Goal: Communication & Community: Connect with others

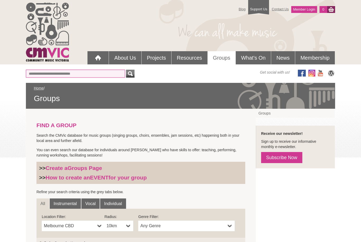
click at [44, 77] on input "Or find a Group by Keywords" at bounding box center [75, 74] width 99 height 8
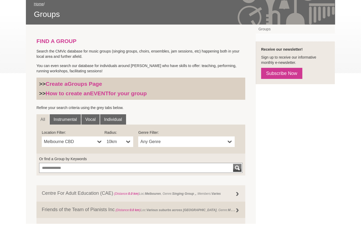
scroll to position [73, 0]
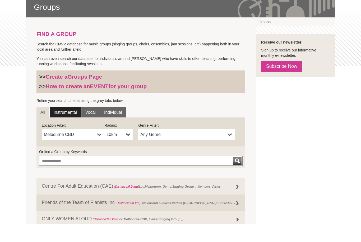
click at [68, 125] on link "Instrumental" at bounding box center [65, 130] width 31 height 11
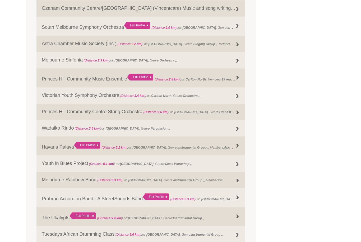
scroll to position [417, 0]
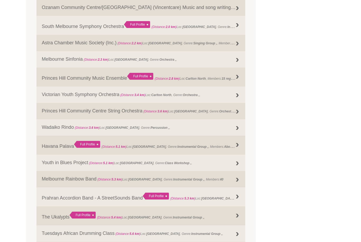
click at [267, 118] on div "FIND A GROUP Search the CMVic database for music groups (singing groups, choirs…" at bounding box center [180, 41] width 309 height 699
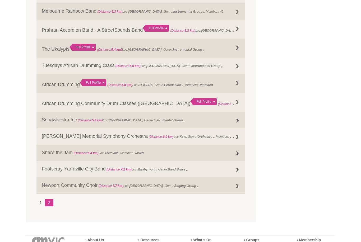
scroll to position [587, 0]
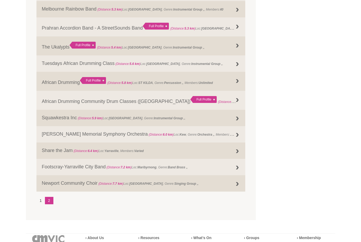
click at [38, 204] on li "1" at bounding box center [40, 200] width 8 height 7
click at [52, 204] on link "2" at bounding box center [49, 200] width 8 height 7
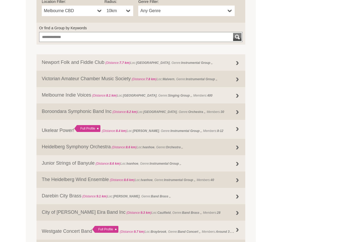
scroll to position [215, 0]
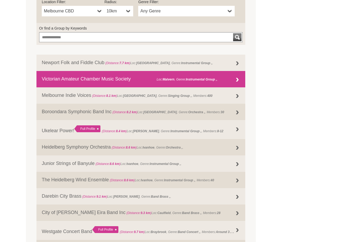
click at [211, 79] on strong "Instrumental Group ," at bounding box center [201, 80] width 31 height 4
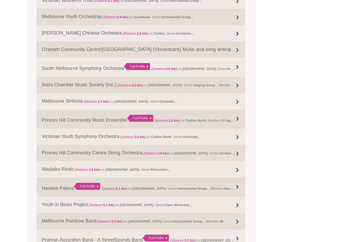
scroll to position [376, 0]
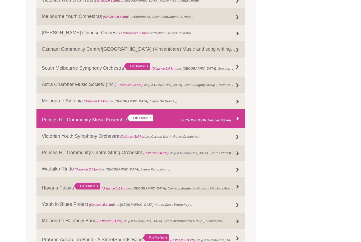
click at [65, 124] on link "Princes Hill Community Music Ensemble Full Profile (Distance: 2.8 km ) Loc: Car…" at bounding box center [140, 118] width 209 height 19
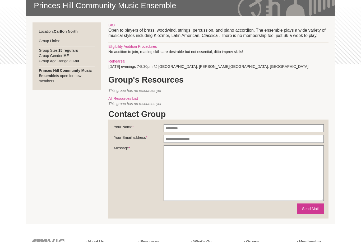
scroll to position [93, 0]
click at [246, 129] on input "Your Name *" at bounding box center [243, 128] width 160 height 8
type input "**********"
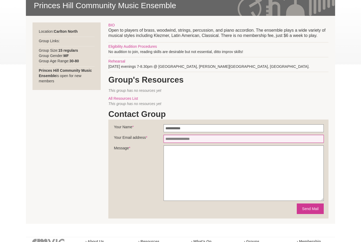
click at [207, 139] on input "Your Email address *" at bounding box center [243, 139] width 160 height 8
type input "**********"
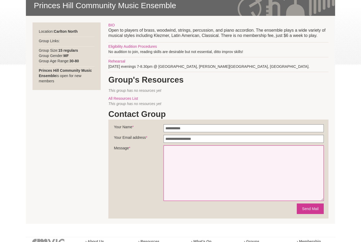
click at [235, 167] on textarea "Message *" at bounding box center [243, 172] width 160 height 55
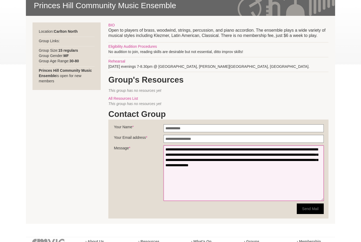
type textarea "**********"
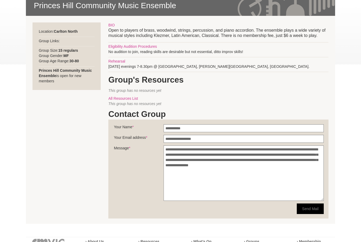
click at [308, 212] on button "Send Mail" at bounding box center [309, 209] width 27 height 11
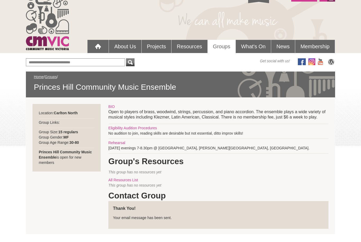
scroll to position [6, 0]
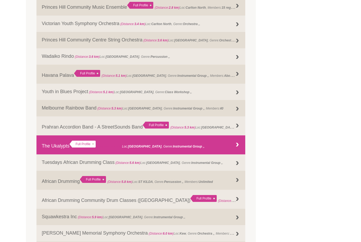
scroll to position [488, 0]
click at [221, 152] on link "The Ukalypts Full Profile (Distance: 5.4 km ) Loc: Brunswick East , Genre: ," at bounding box center [140, 144] width 209 height 19
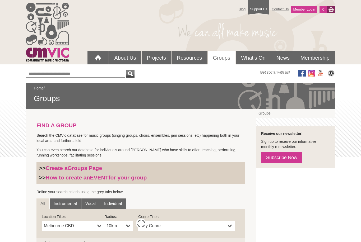
scroll to position [171, 0]
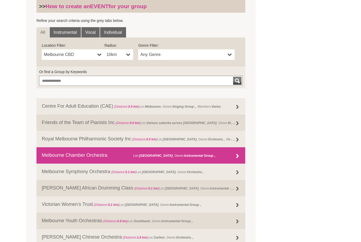
click at [199, 159] on link "Melbourne Chamber Orchestra (Distance: 0.1 km ) Loc: [GEOGRAPHIC_DATA] , Genre:…" at bounding box center [140, 155] width 209 height 16
